Goal: Task Accomplishment & Management: Complete application form

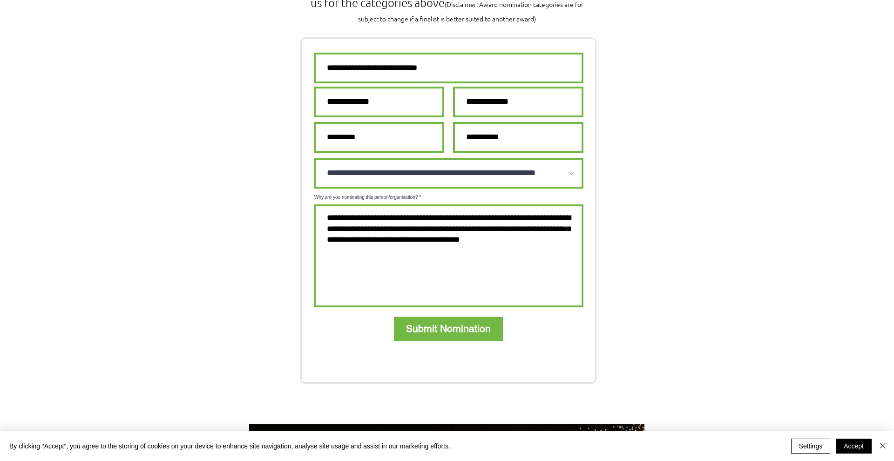
scroll to position [667, 0]
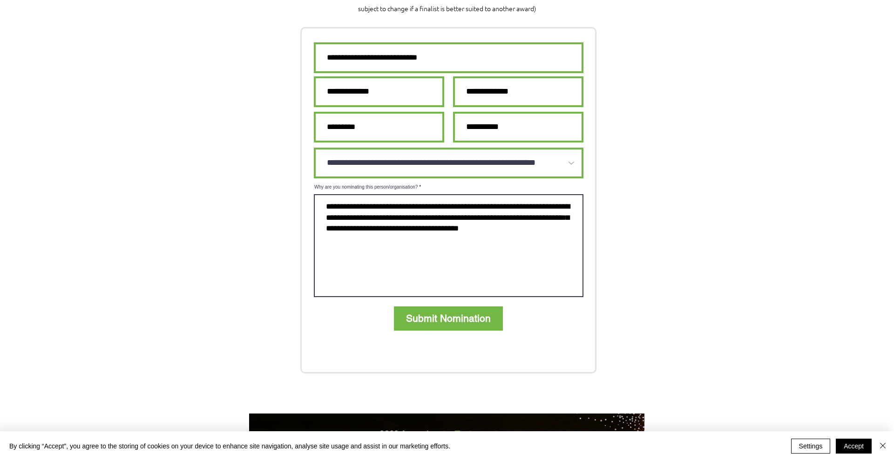
drag, startPoint x: 543, startPoint y: 196, endPoint x: 325, endPoint y: 175, distance: 218.6
click at [325, 194] on textarea "Why are you nominating this person/organisation?" at bounding box center [449, 245] width 270 height 103
drag, startPoint x: 326, startPoint y: 174, endPoint x: 480, endPoint y: 206, distance: 157.5
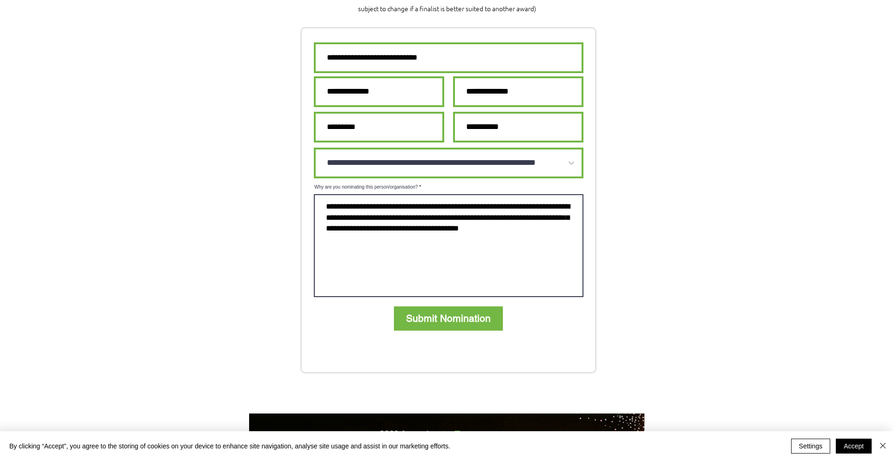
click at [480, 205] on textarea "Why are you nominating this person/organisation?" at bounding box center [449, 245] width 270 height 103
